Goal: Information Seeking & Learning: Learn about a topic

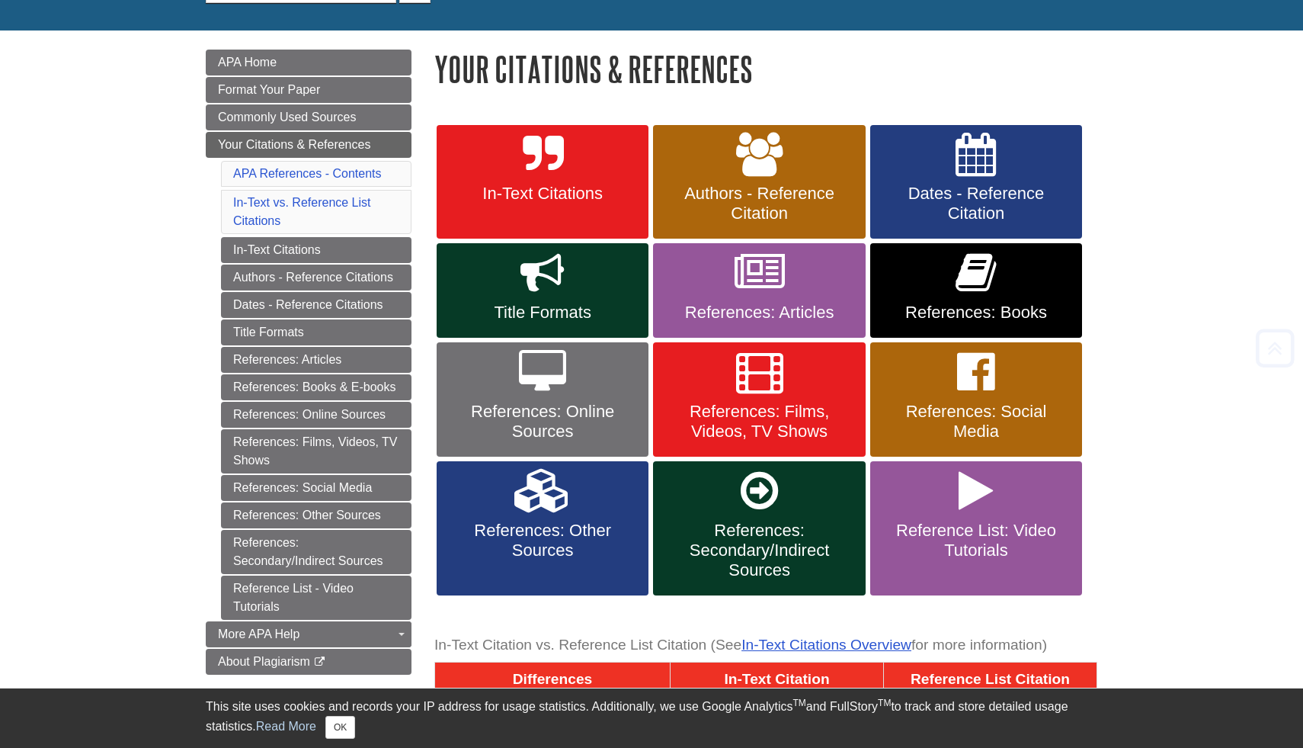
scroll to position [184, 0]
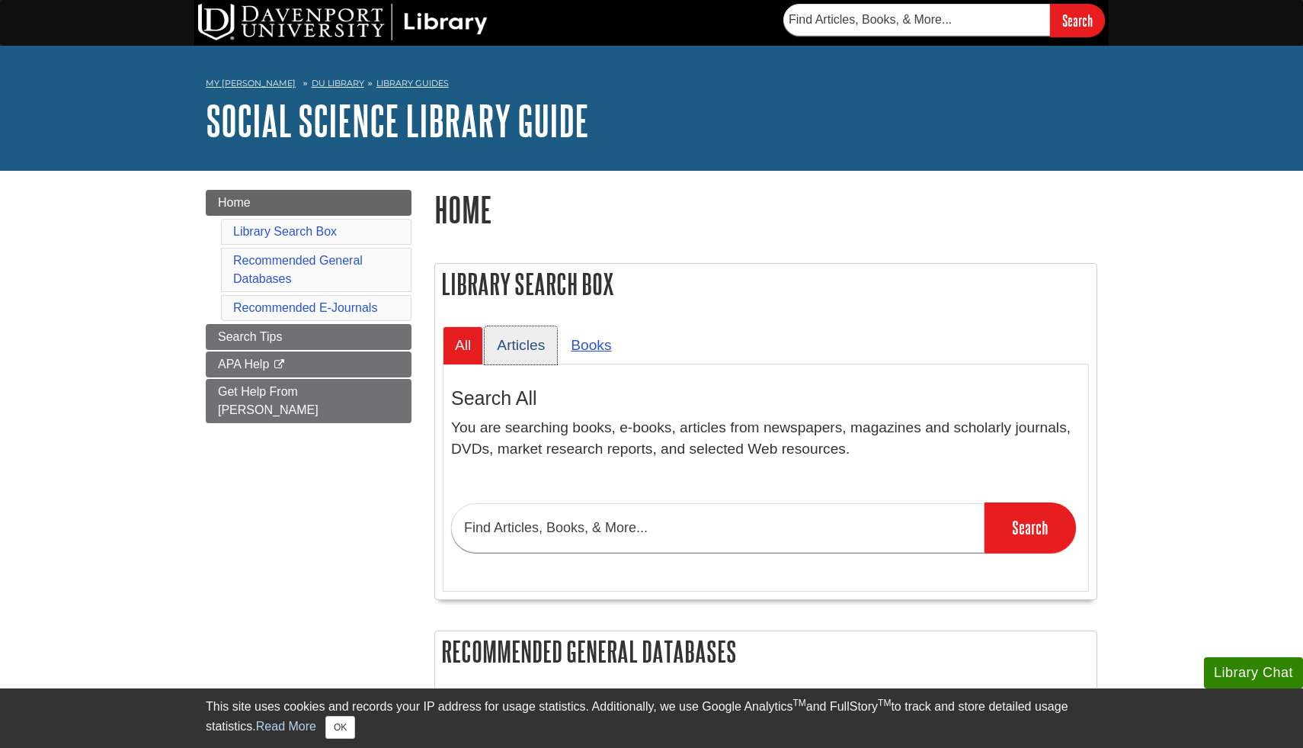
click at [525, 347] on link "Articles" at bounding box center [521, 344] width 72 height 37
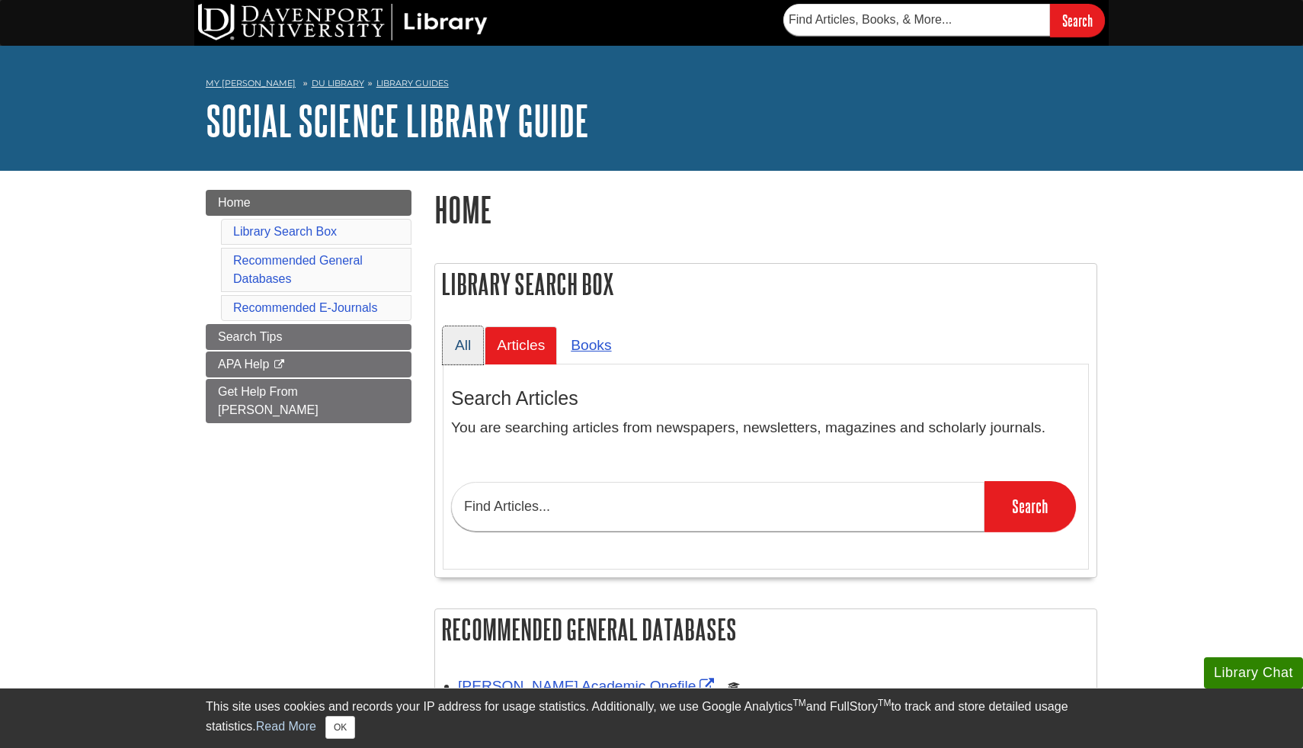
click at [472, 364] on link "All" at bounding box center [463, 344] width 40 height 37
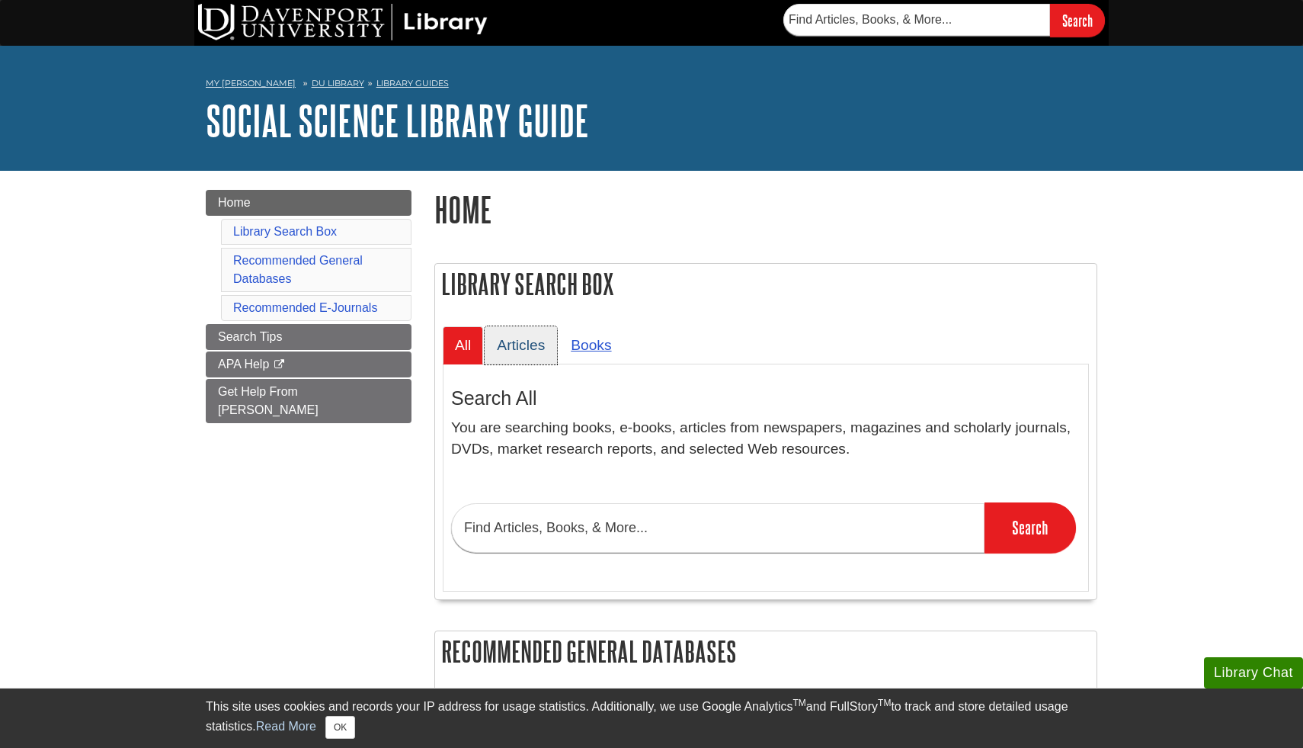
click at [523, 343] on link "Articles" at bounding box center [521, 344] width 72 height 37
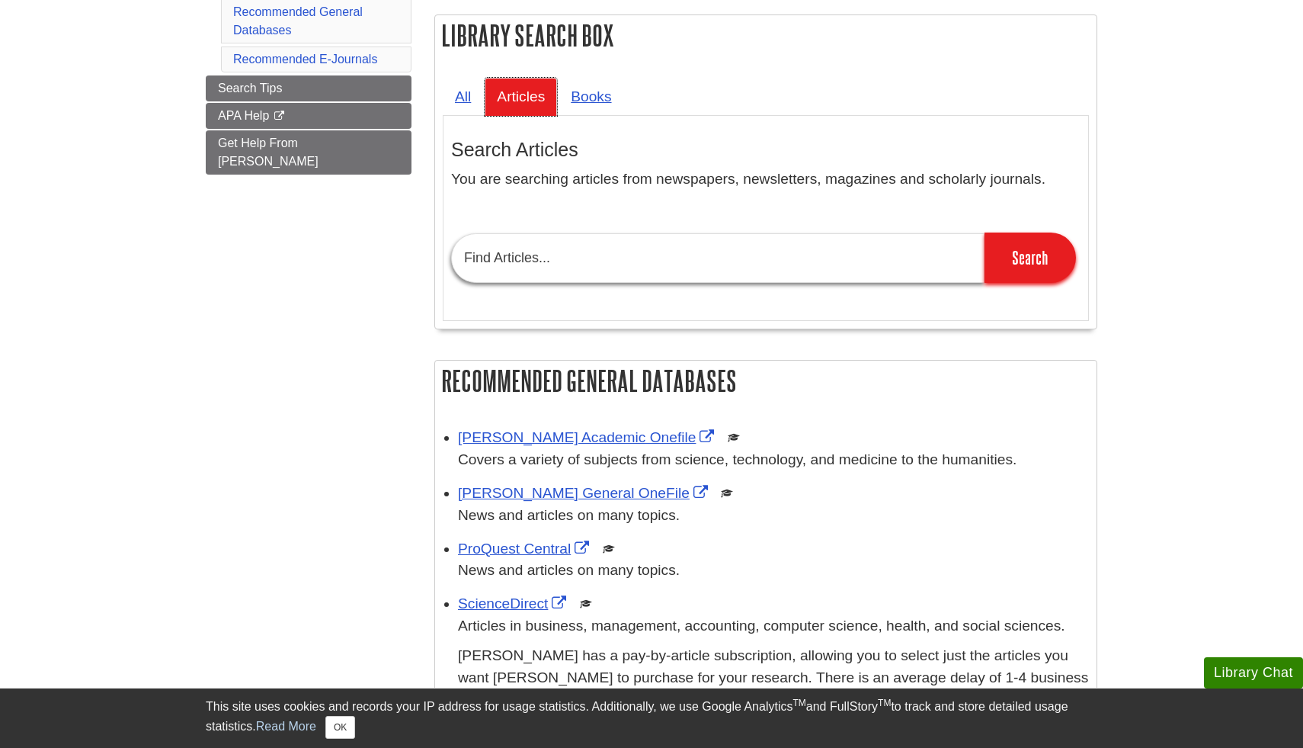
scroll to position [251, 0]
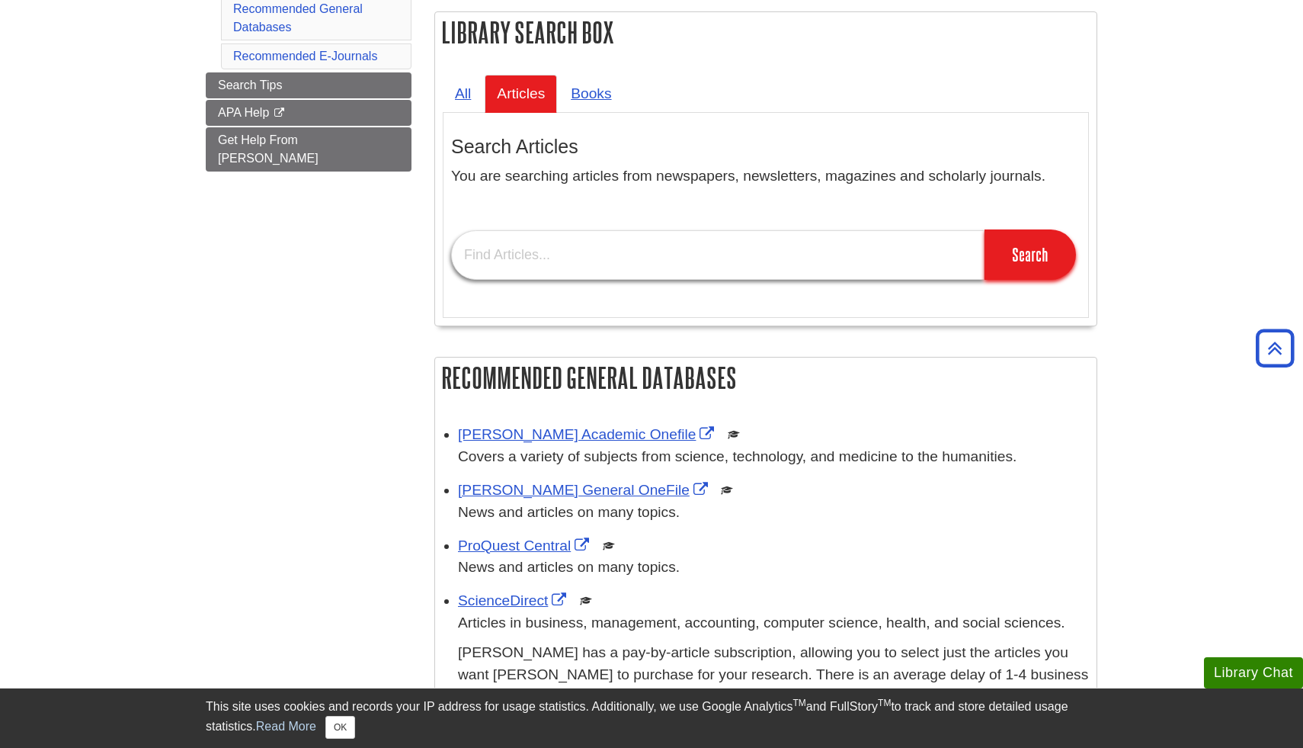
click at [549, 261] on input "text" at bounding box center [717, 255] width 533 height 50
type input "hurricance"
click at [1017, 261] on input "Search" at bounding box center [1030, 254] width 91 height 50
